Goal: Obtain resource: Obtain resource

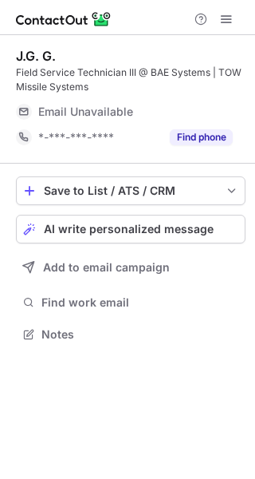
scroll to position [323, 255]
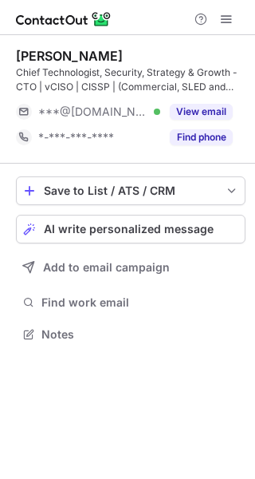
scroll to position [323, 255]
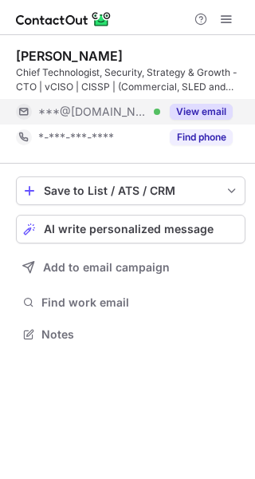
click at [191, 116] on button "View email" at bounding box center [201, 112] width 63 height 16
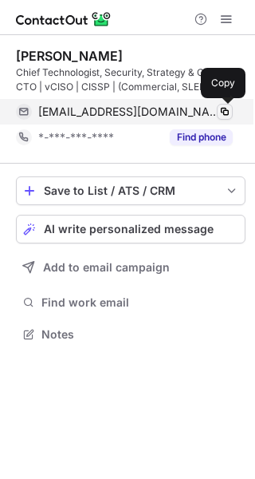
click at [224, 109] on span at bounding box center [225, 111] width 13 height 13
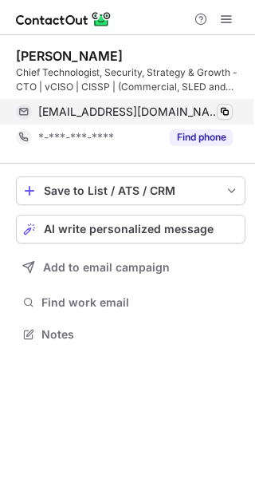
click at [224, 109] on span at bounding box center [225, 111] width 13 height 13
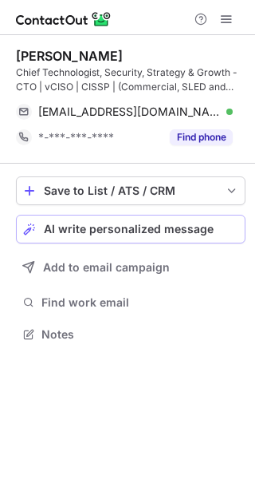
click at [77, 227] on span "AI write personalized message" at bounding box center [129, 229] width 170 height 13
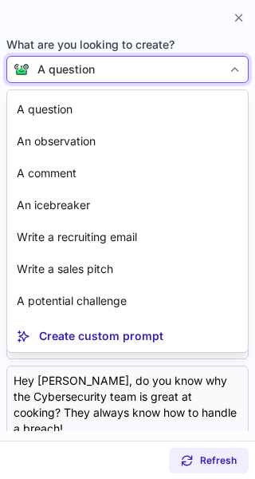
click at [78, 65] on div "A question" at bounding box center [65, 69] width 57 height 16
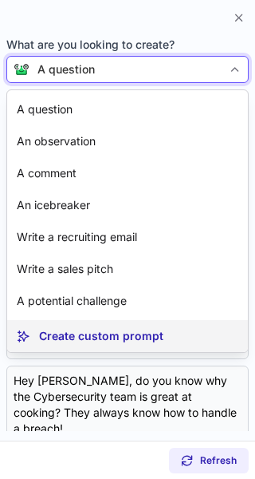
click at [79, 327] on article "Create custom prompt" at bounding box center [127, 336] width 241 height 32
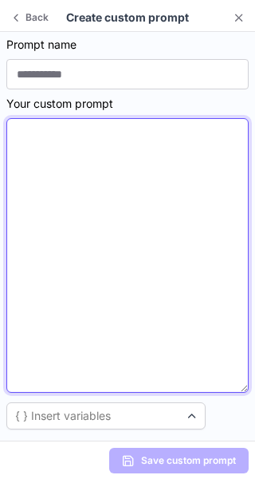
click at [73, 294] on textarea at bounding box center [127, 255] width 243 height 274
paste textarea "**********"
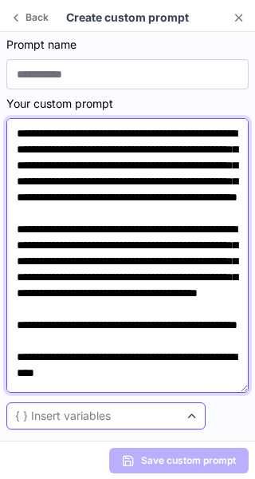
scroll to position [402, 0]
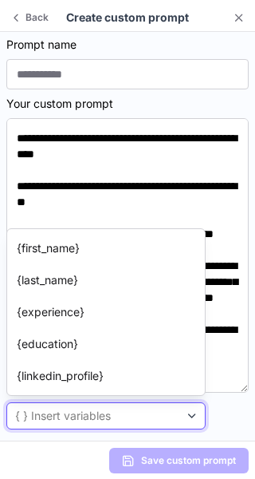
click at [137, 416] on div "{ } Insert variables" at bounding box center [93, 416] width 172 height 16
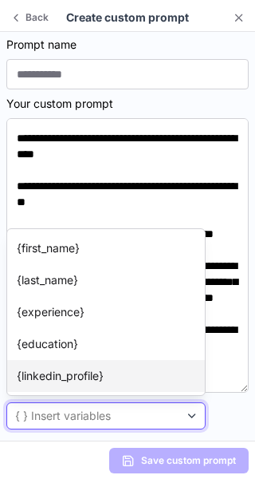
click at [81, 380] on p "{linkedin_profile}" at bounding box center [60, 376] width 87 height 16
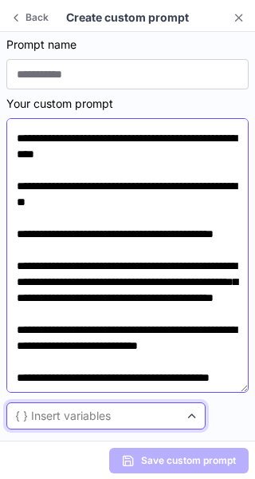
scroll to position [426, 0]
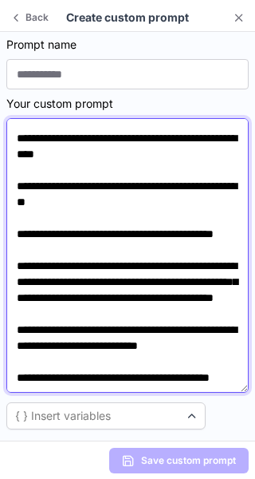
click at [128, 388] on textarea at bounding box center [127, 255] width 243 height 274
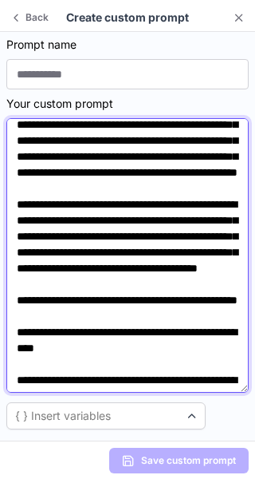
scroll to position [0, 0]
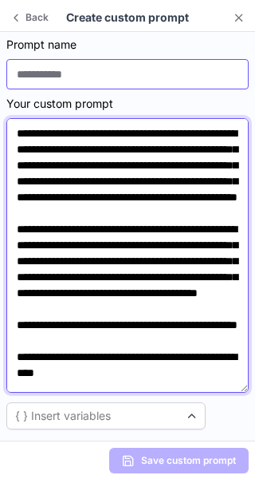
type textarea "**********"
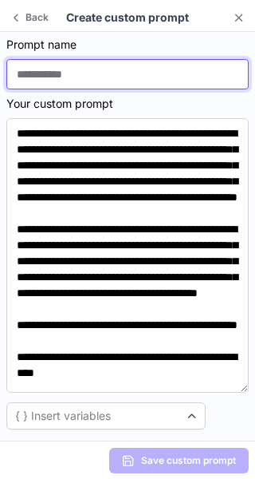
click at [73, 88] on input at bounding box center [127, 74] width 243 height 30
type input "**********"
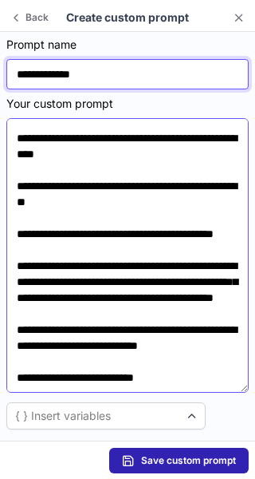
scroll to position [296, 0]
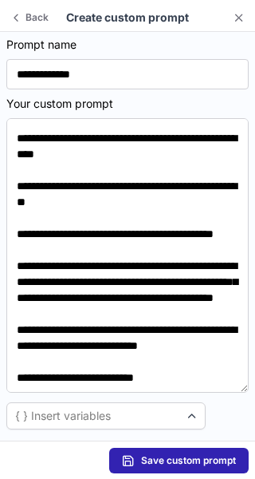
click at [177, 464] on span "Save custom prompt" at bounding box center [188, 460] width 95 height 13
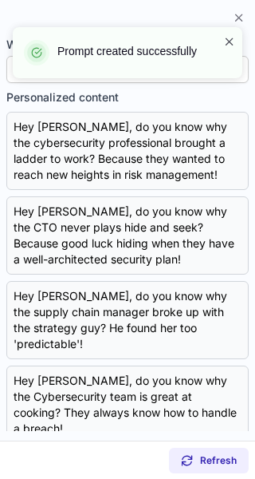
click at [228, 39] on span at bounding box center [229, 42] width 13 height 16
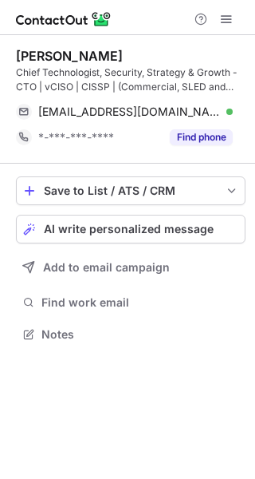
scroll to position [323, 255]
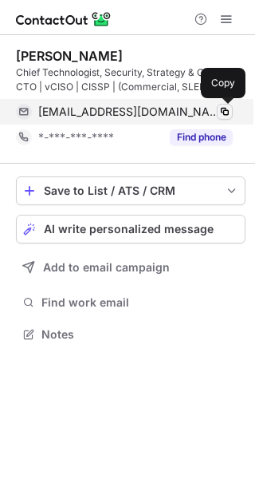
click at [223, 111] on span at bounding box center [225, 111] width 13 height 13
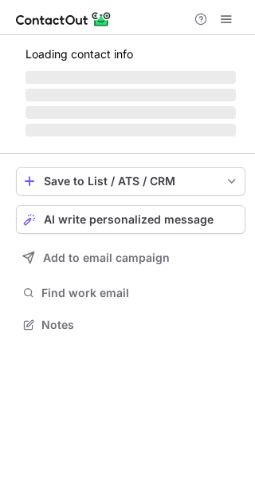
scroll to position [334, 255]
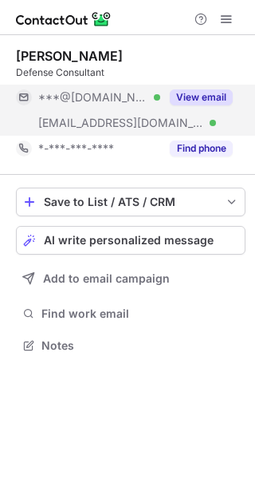
click at [197, 96] on button "View email" at bounding box center [201, 97] width 63 height 16
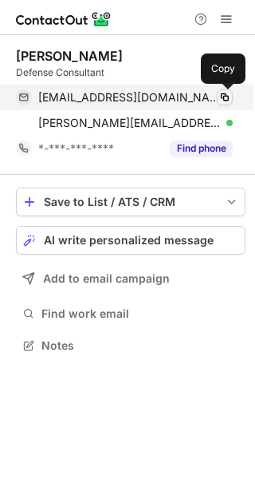
click at [229, 96] on span at bounding box center [225, 97] width 13 height 13
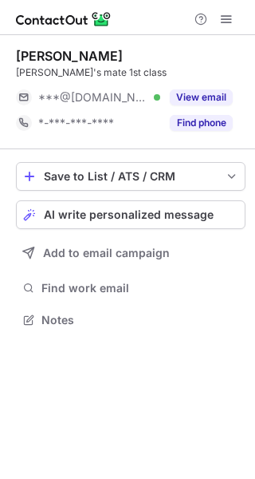
scroll to position [309, 255]
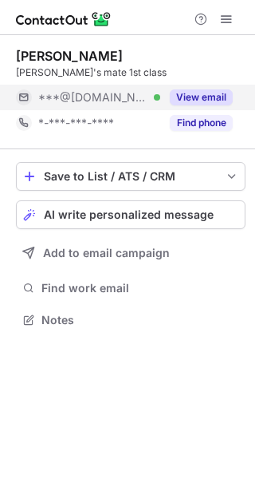
click at [191, 95] on button "View email" at bounding box center [201, 97] width 63 height 16
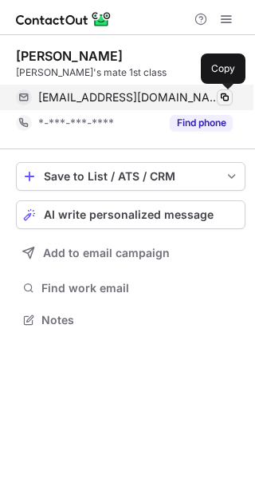
click at [229, 94] on span at bounding box center [225, 97] width 13 height 13
click at [219, 101] on span at bounding box center [225, 97] width 13 height 13
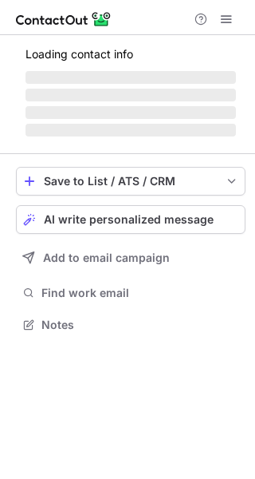
scroll to position [309, 255]
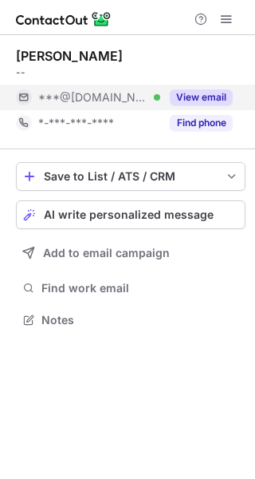
click at [187, 91] on button "View email" at bounding box center [201, 97] width 63 height 16
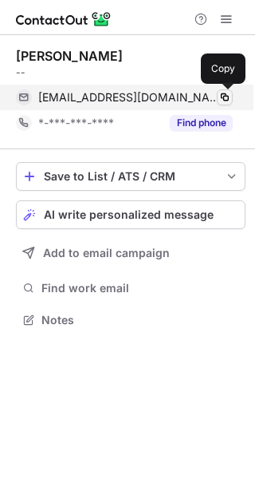
click at [227, 96] on span at bounding box center [225, 97] width 13 height 13
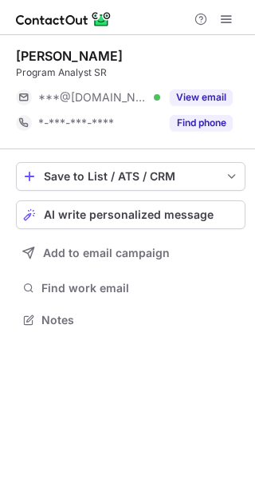
scroll to position [309, 255]
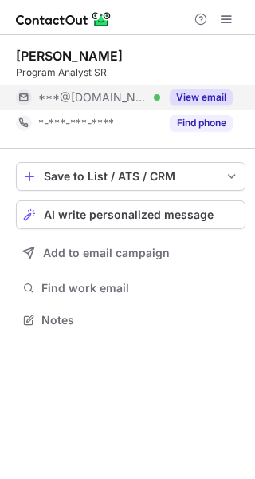
click at [184, 101] on button "View email" at bounding box center [201, 97] width 63 height 16
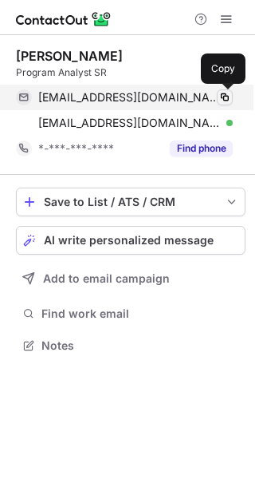
click at [220, 98] on span at bounding box center [225, 97] width 13 height 13
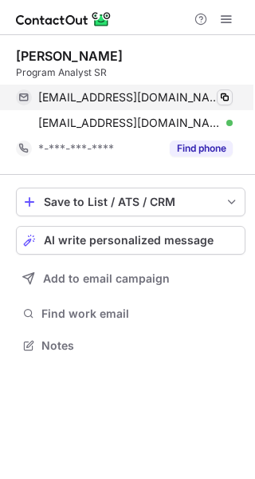
click at [220, 98] on span at bounding box center [225, 97] width 13 height 13
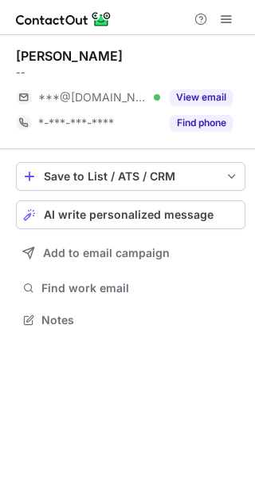
scroll to position [309, 255]
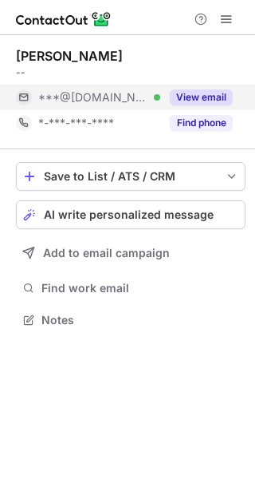
click at [197, 95] on button "View email" at bounding box center [201, 97] width 63 height 16
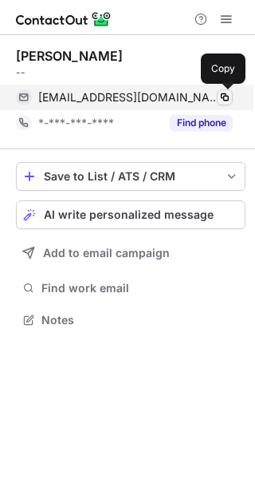
click at [223, 97] on span at bounding box center [225, 97] width 13 height 13
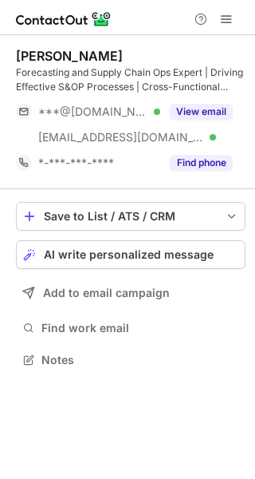
scroll to position [349, 255]
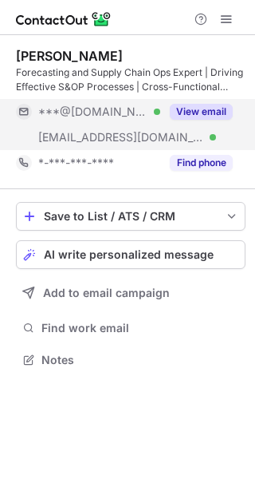
click at [213, 101] on div "View email" at bounding box center [196, 112] width 73 height 26
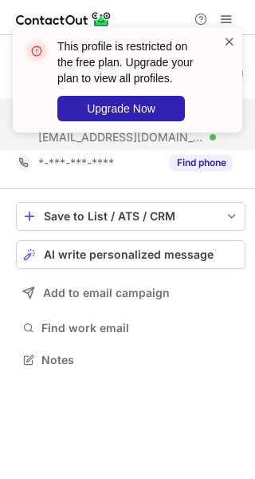
click at [231, 38] on span at bounding box center [229, 42] width 13 height 16
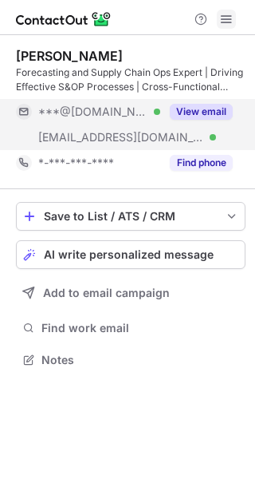
click at [221, 21] on span at bounding box center [226, 19] width 13 height 13
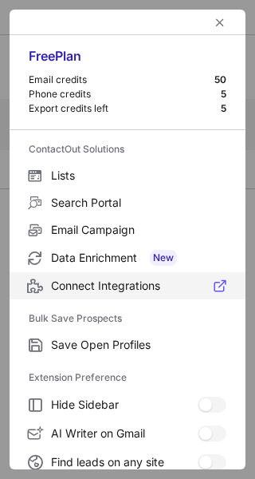
scroll to position [186, 0]
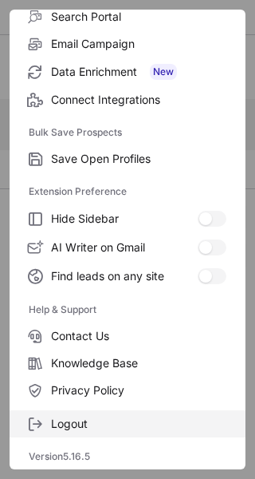
click at [67, 424] on span "Logout" at bounding box center [138, 423] width 175 height 14
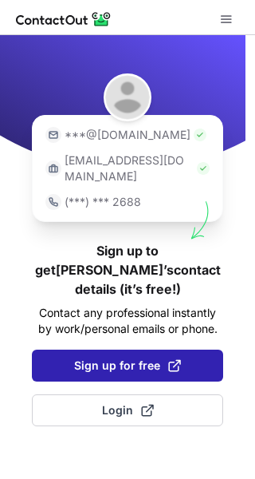
click at [134, 357] on span "Sign up for free" at bounding box center [127, 365] width 107 height 16
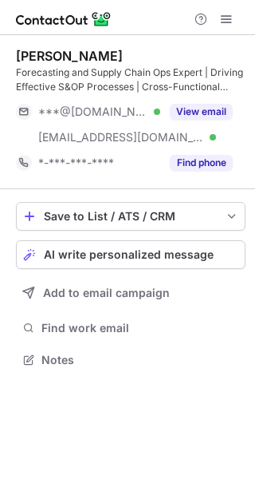
scroll to position [349, 255]
click at [230, 18] on span at bounding box center [226, 19] width 13 height 13
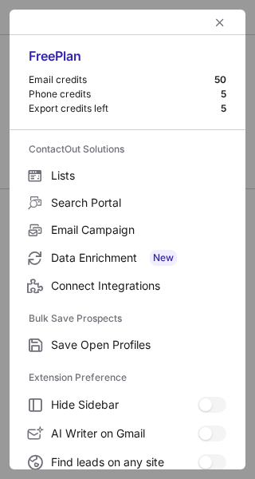
scroll to position [186, 0]
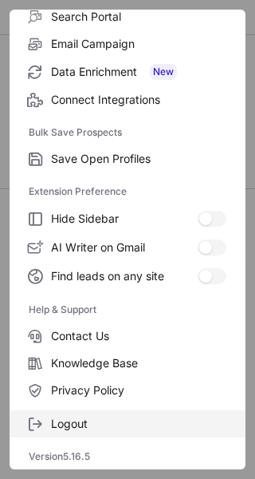
click at [87, 417] on span "Logout" at bounding box center [138, 423] width 175 height 14
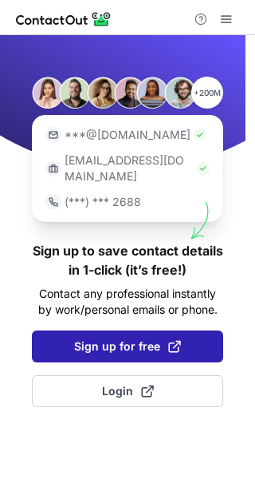
click at [113, 341] on button "Sign up for free" at bounding box center [127, 346] width 191 height 32
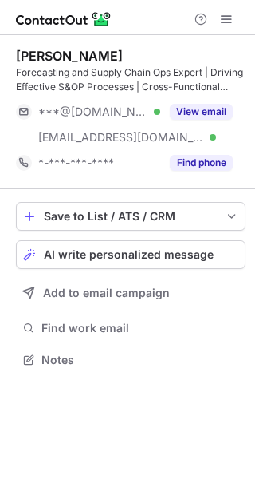
scroll to position [349, 255]
click at [224, 19] on span at bounding box center [226, 19] width 13 height 13
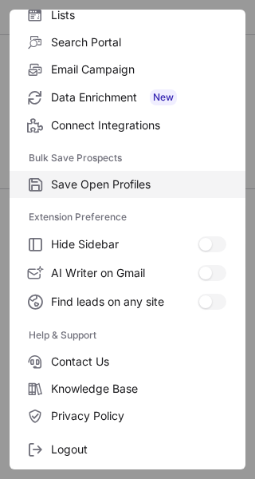
scroll to position [186, 0]
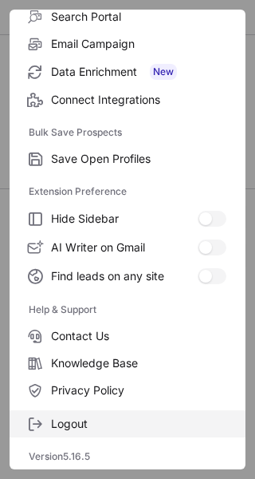
click at [122, 412] on label "Logout" at bounding box center [128, 423] width 236 height 27
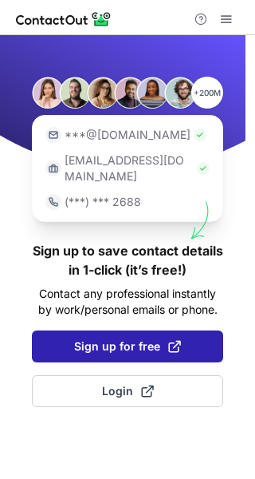
click at [121, 338] on span "Sign up for free" at bounding box center [127, 346] width 107 height 16
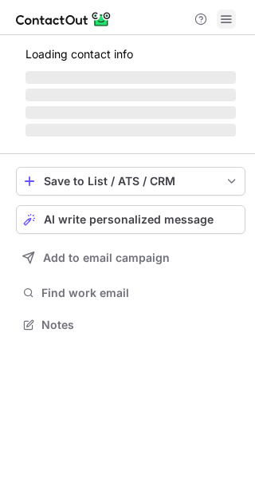
scroll to position [349, 255]
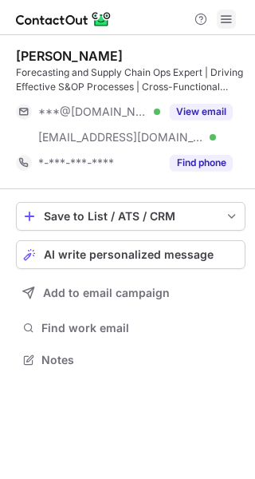
click at [229, 17] on span at bounding box center [226, 19] width 13 height 13
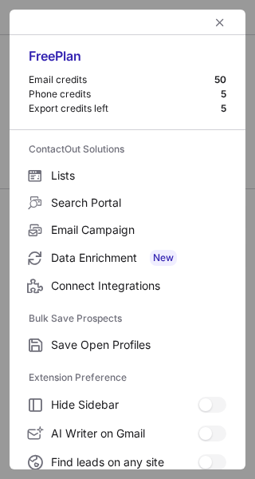
scroll to position [186, 0]
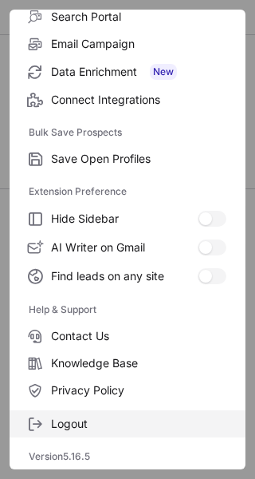
click at [70, 416] on span "Logout" at bounding box center [138, 423] width 175 height 14
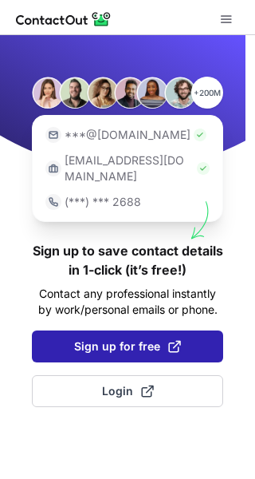
click at [136, 341] on button "Sign up for free" at bounding box center [127, 346] width 191 height 32
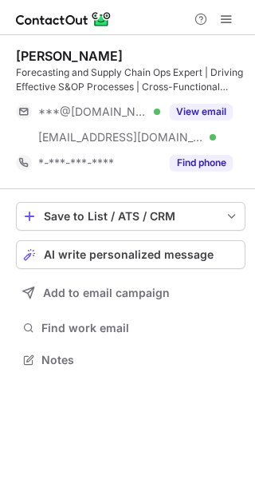
scroll to position [349, 255]
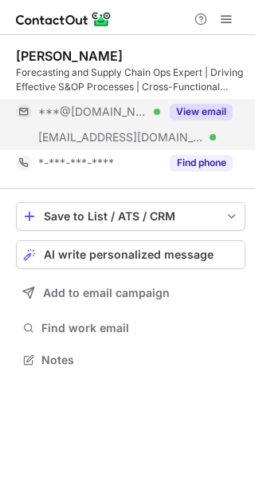
click at [196, 100] on div "View email" at bounding box center [196, 112] width 73 height 26
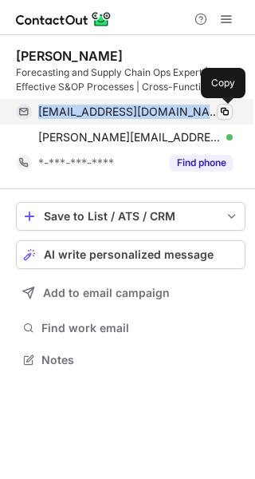
click at [230, 108] on div "fleischpam@gmail.com Verified Copy" at bounding box center [124, 112] width 217 height 26
click at [230, 108] on span at bounding box center [225, 111] width 13 height 13
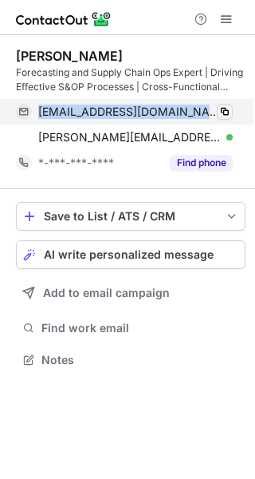
click at [228, 109] on span at bounding box center [225, 111] width 13 height 13
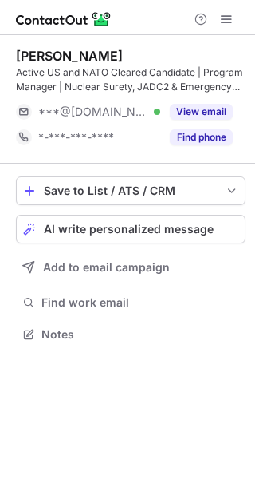
scroll to position [323, 255]
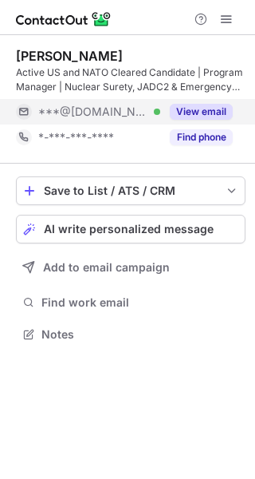
click at [200, 109] on button "View email" at bounding box center [201, 112] width 63 height 16
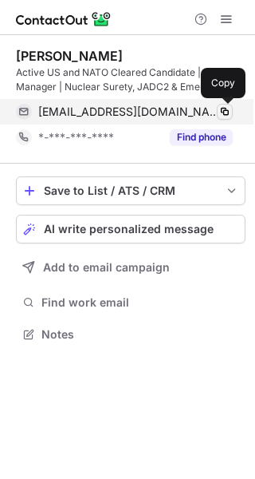
click at [230, 109] on span at bounding box center [225, 111] width 13 height 13
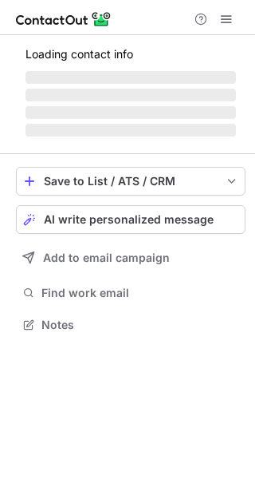
scroll to position [309, 255]
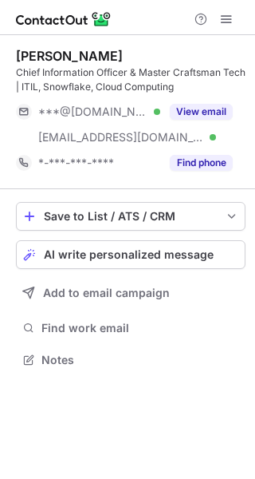
scroll to position [349, 255]
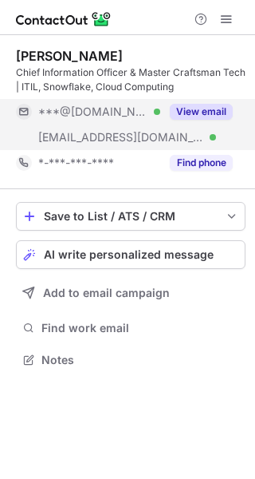
click at [206, 106] on button "View email" at bounding box center [201, 112] width 63 height 16
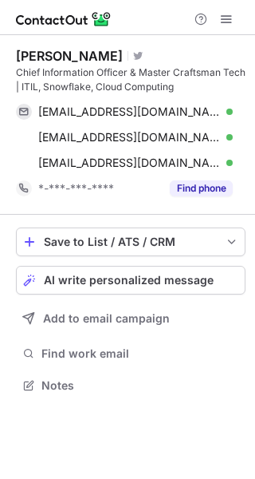
scroll to position [374, 255]
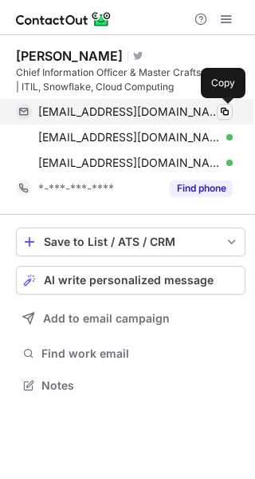
click at [218, 107] on button at bounding box center [225, 112] width 16 height 16
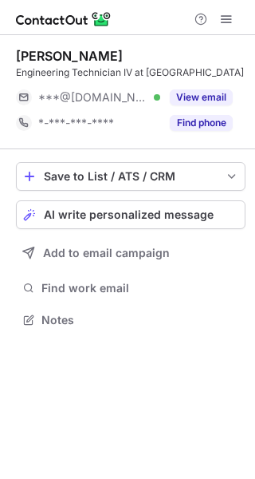
scroll to position [309, 255]
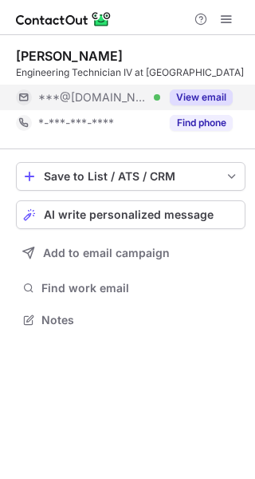
click at [198, 89] on button "View email" at bounding box center [201, 97] width 63 height 16
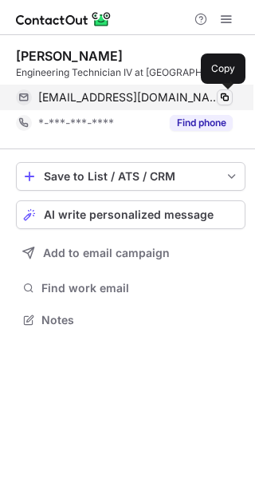
click at [225, 93] on span at bounding box center [225, 97] width 13 height 13
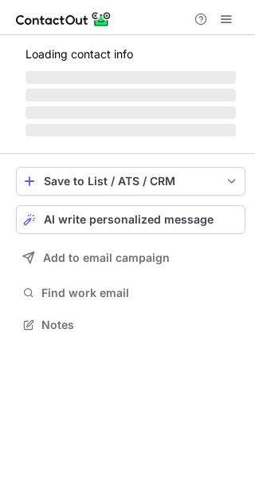
scroll to position [323, 255]
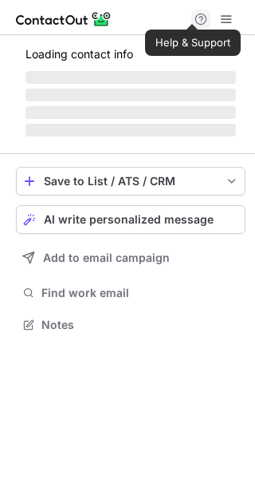
scroll to position [323, 255]
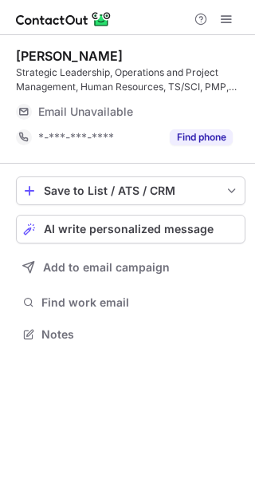
scroll to position [323, 255]
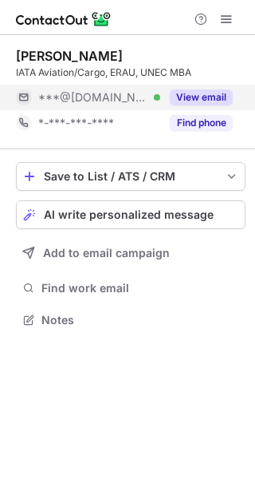
scroll to position [309, 255]
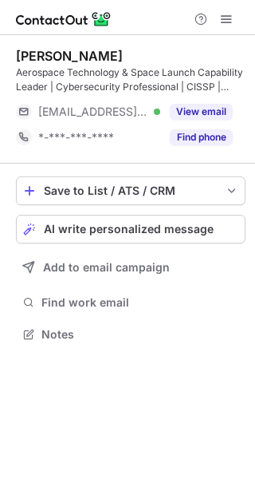
scroll to position [323, 255]
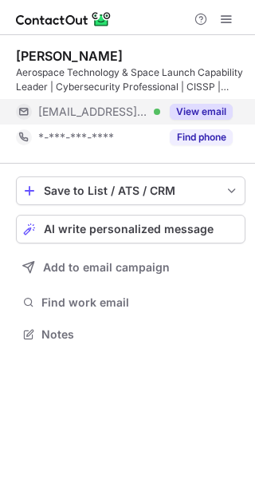
click at [199, 112] on button "View email" at bounding box center [201, 112] width 63 height 16
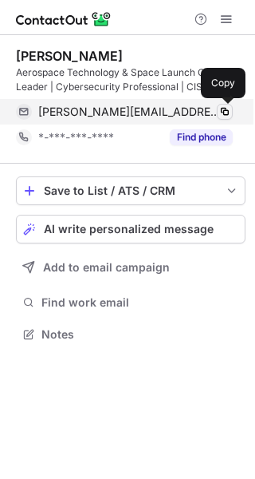
click at [227, 108] on span at bounding box center [225, 111] width 13 height 13
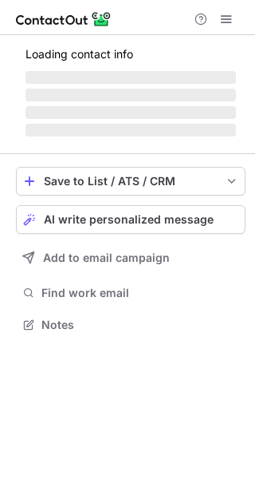
scroll to position [323, 255]
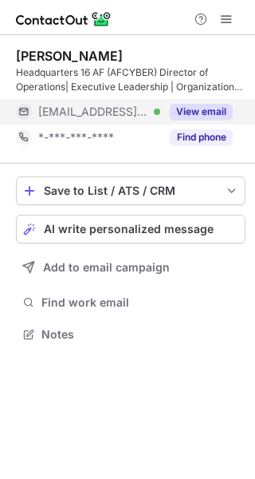
click at [207, 112] on button "View email" at bounding box center [201, 112] width 63 height 16
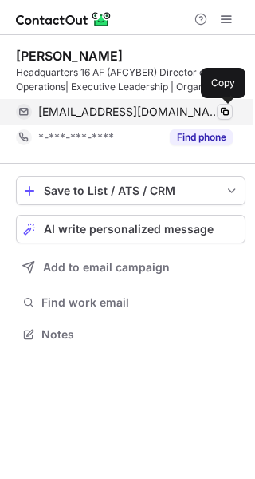
click at [229, 108] on span at bounding box center [225, 111] width 13 height 13
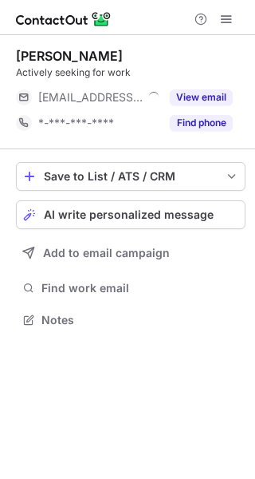
scroll to position [309, 255]
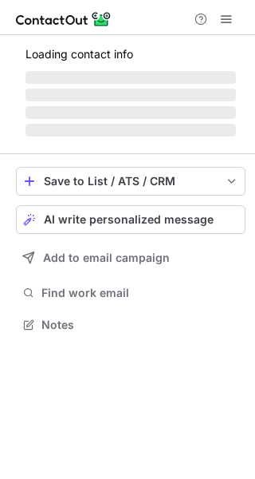
scroll to position [334, 255]
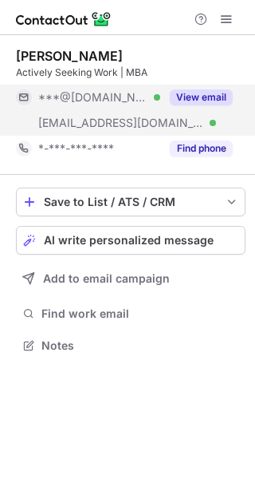
click at [188, 89] on button "View email" at bounding box center [201, 97] width 63 height 16
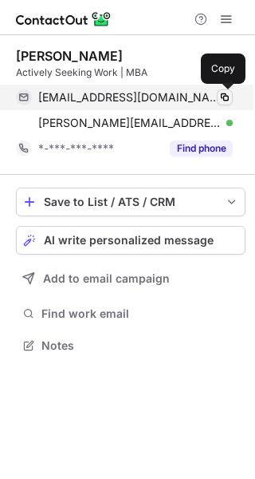
click at [232, 94] on button at bounding box center [225, 97] width 16 height 16
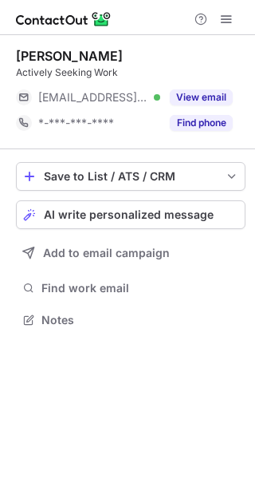
scroll to position [309, 255]
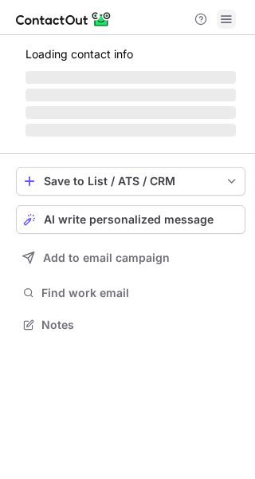
scroll to position [323, 255]
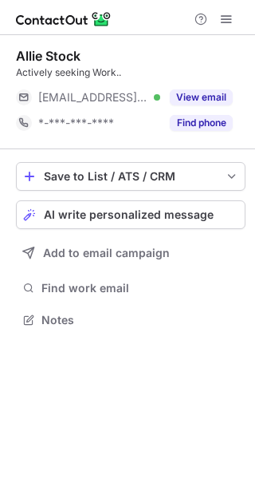
scroll to position [309, 255]
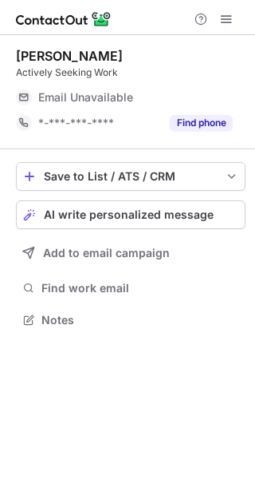
scroll to position [309, 255]
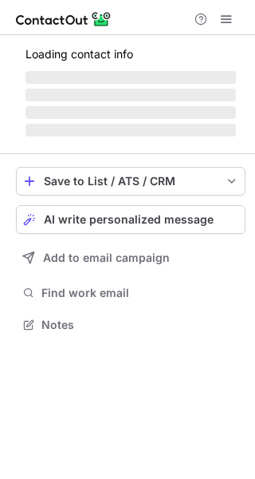
scroll to position [309, 255]
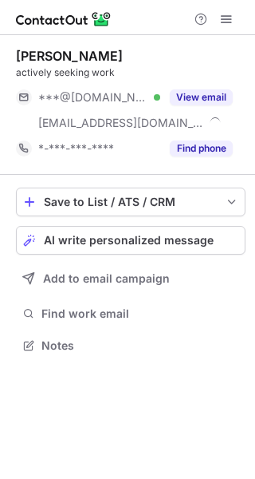
scroll to position [334, 255]
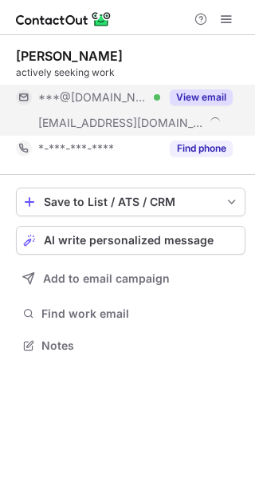
click at [198, 89] on div "View email" at bounding box center [196, 98] width 73 height 26
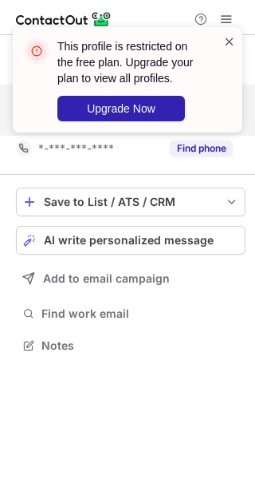
click at [234, 34] on span at bounding box center [229, 42] width 13 height 16
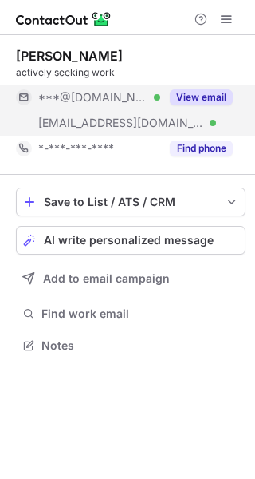
click at [223, 20] on span at bounding box center [226, 19] width 13 height 13
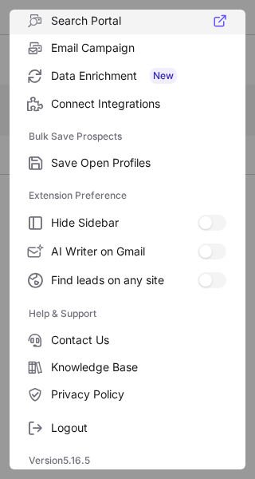
scroll to position [186, 0]
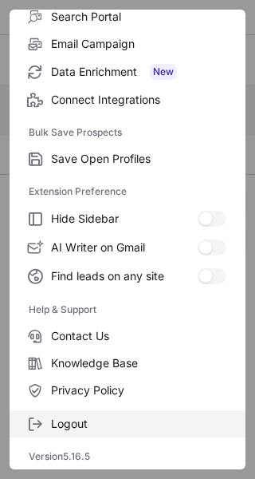
click at [39, 428] on span at bounding box center [35, 423] width 13 height 13
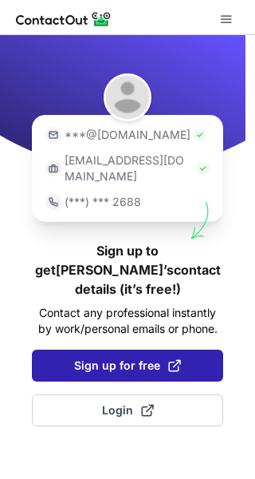
click at [114, 357] on span "Sign up for free" at bounding box center [127, 365] width 107 height 16
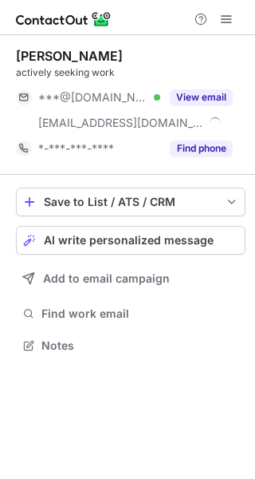
scroll to position [334, 255]
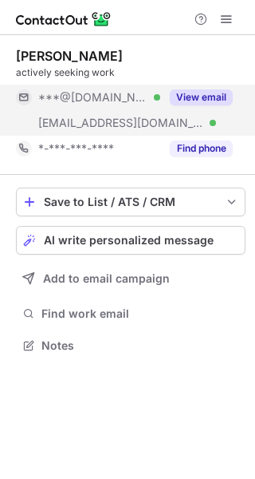
click at [191, 97] on button "View email" at bounding box center [201, 97] width 63 height 16
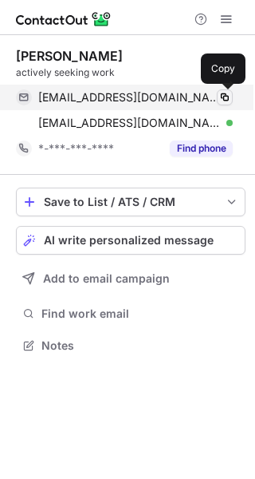
click at [222, 99] on span at bounding box center [225, 97] width 13 height 13
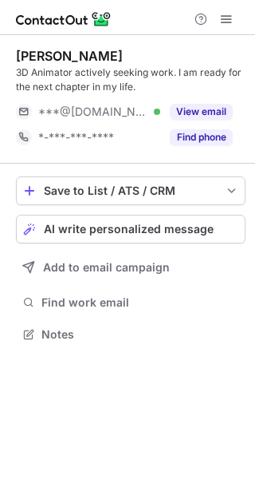
scroll to position [323, 255]
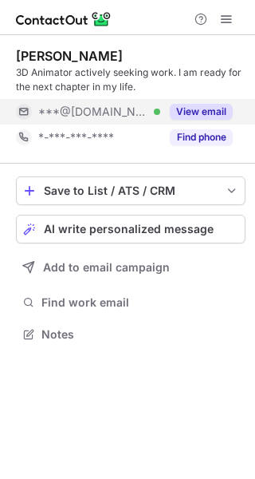
click at [216, 115] on button "View email" at bounding box center [201, 112] width 63 height 16
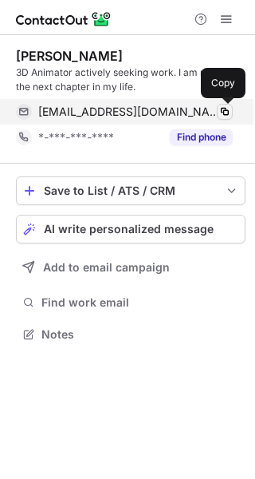
click at [226, 114] on span at bounding box center [225, 111] width 13 height 13
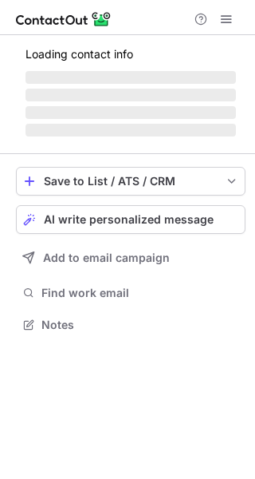
scroll to position [334, 255]
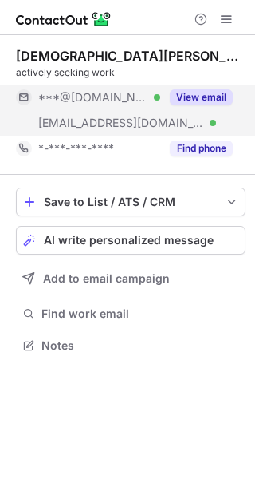
click at [195, 95] on button "View email" at bounding box center [201, 97] width 63 height 16
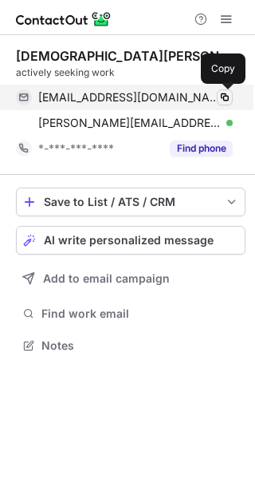
click at [222, 92] on span at bounding box center [225, 97] width 13 height 13
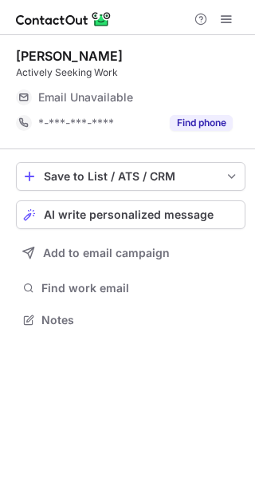
scroll to position [309, 255]
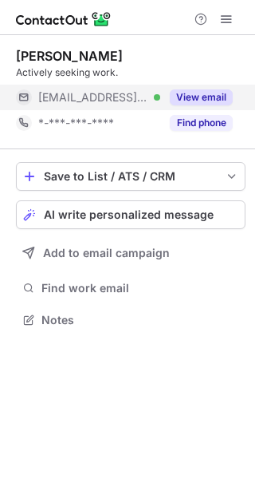
click at [186, 88] on div "View email" at bounding box center [196, 98] width 73 height 26
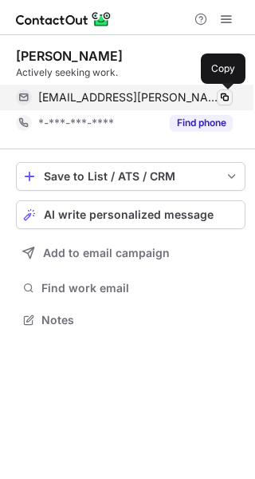
click at [220, 93] on span at bounding box center [225, 97] width 13 height 13
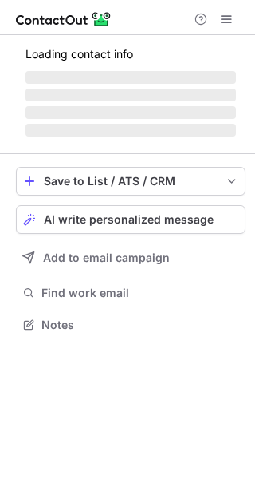
scroll to position [309, 255]
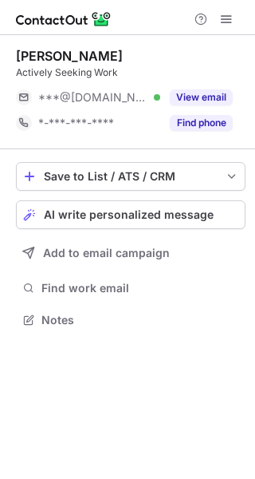
scroll to position [309, 255]
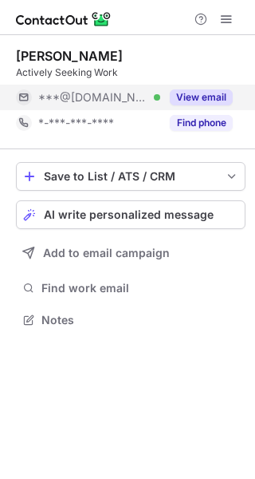
click at [213, 89] on button "View email" at bounding box center [201, 97] width 63 height 16
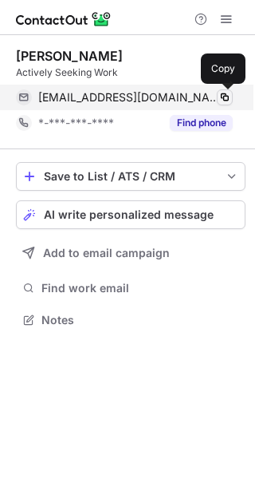
click at [224, 92] on span at bounding box center [225, 97] width 13 height 13
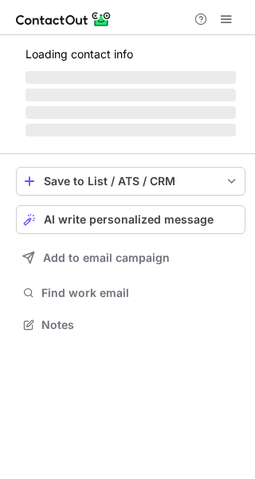
scroll to position [309, 255]
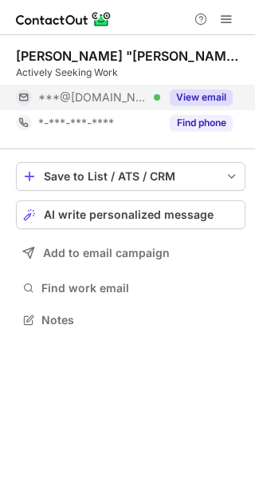
click at [199, 89] on button "View email" at bounding box center [201, 97] width 63 height 16
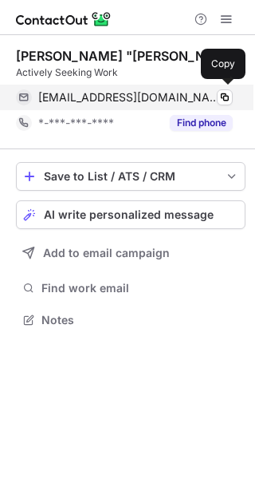
click at [218, 89] on div "[EMAIL_ADDRESS][DOMAIN_NAME] Verified Copy" at bounding box center [124, 98] width 217 height 26
